Goal: Find specific page/section: Find specific page/section

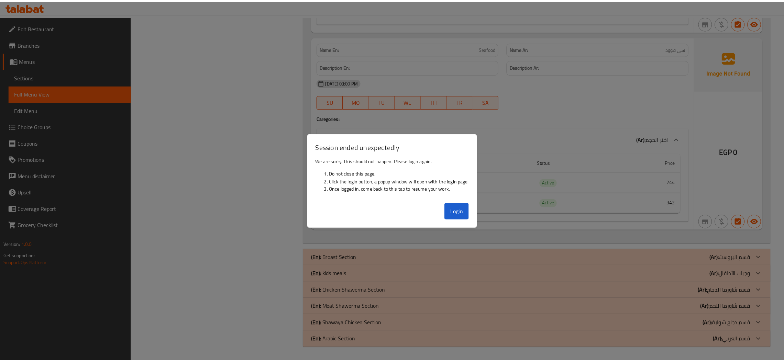
scroll to position [3577, 0]
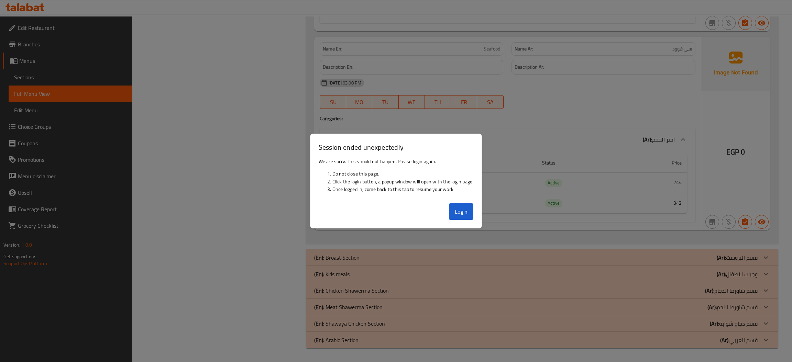
click at [149, 94] on div at bounding box center [396, 181] width 792 height 362
click at [466, 210] on button "Login" at bounding box center [461, 211] width 25 height 16
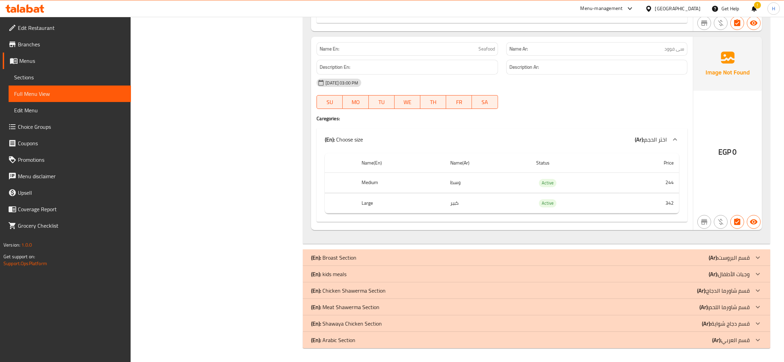
click at [695, 12] on div "[GEOGRAPHIC_DATA]" at bounding box center [677, 9] width 45 height 8
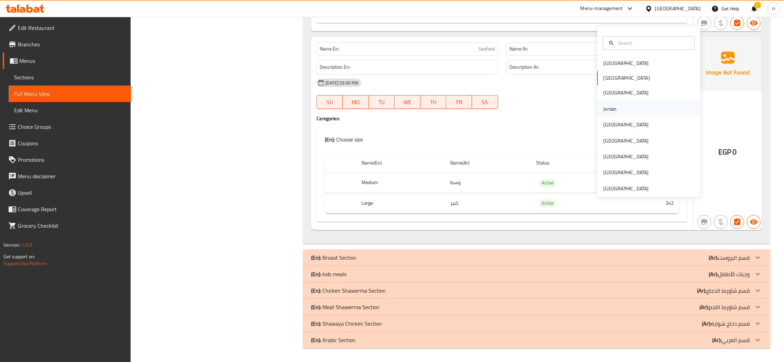
click at [610, 103] on div "Jordan" at bounding box center [610, 109] width 24 height 16
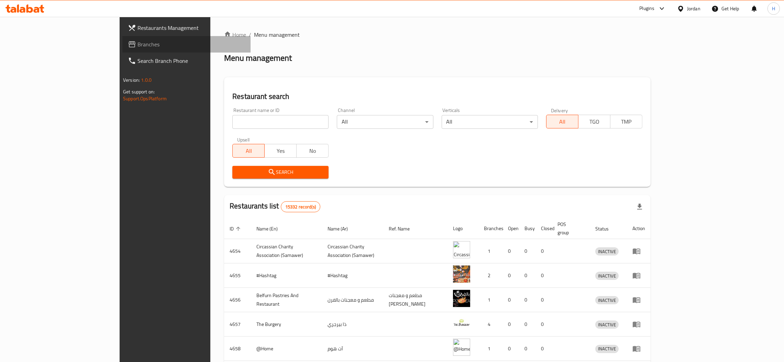
click at [137, 43] on span "Branches" at bounding box center [191, 44] width 108 height 8
